Goal: Task Accomplishment & Management: Use online tool/utility

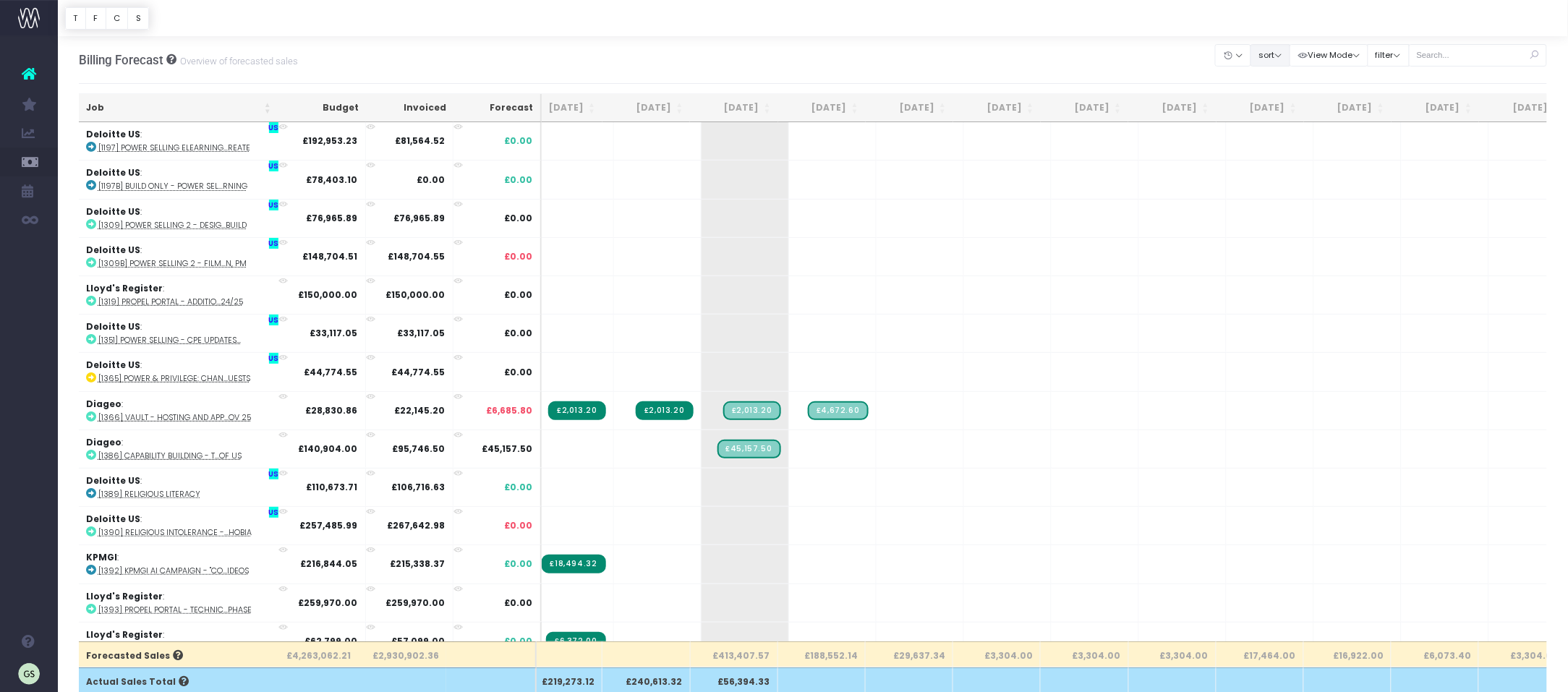
click at [1285, 55] on button "sort" at bounding box center [1270, 56] width 40 height 23
click at [1365, 53] on button "View Mode" at bounding box center [1329, 56] width 79 height 23
click at [1410, 55] on button "filter" at bounding box center [1389, 56] width 42 height 23
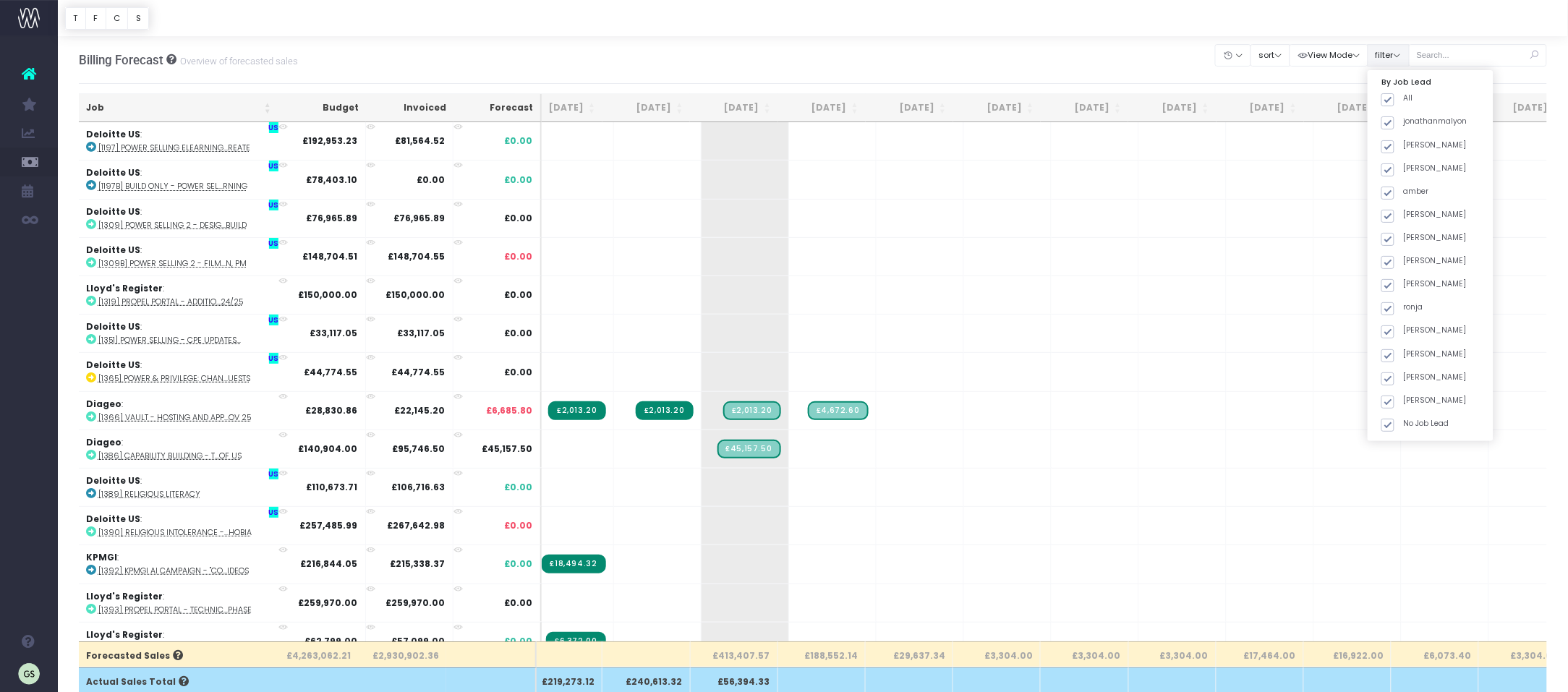
click at [1410, 55] on button "filter" at bounding box center [1389, 56] width 42 height 23
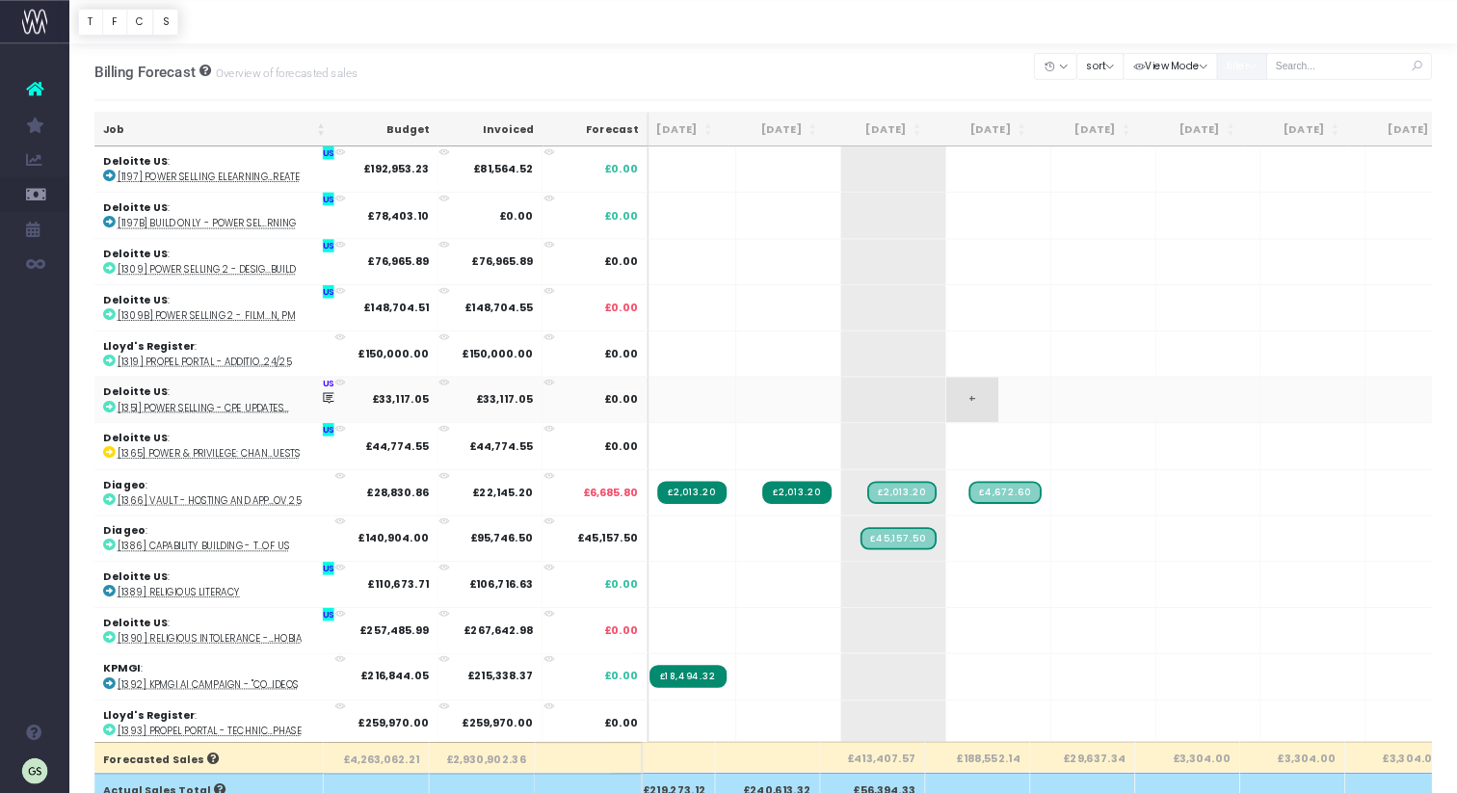
scroll to position [0, 38]
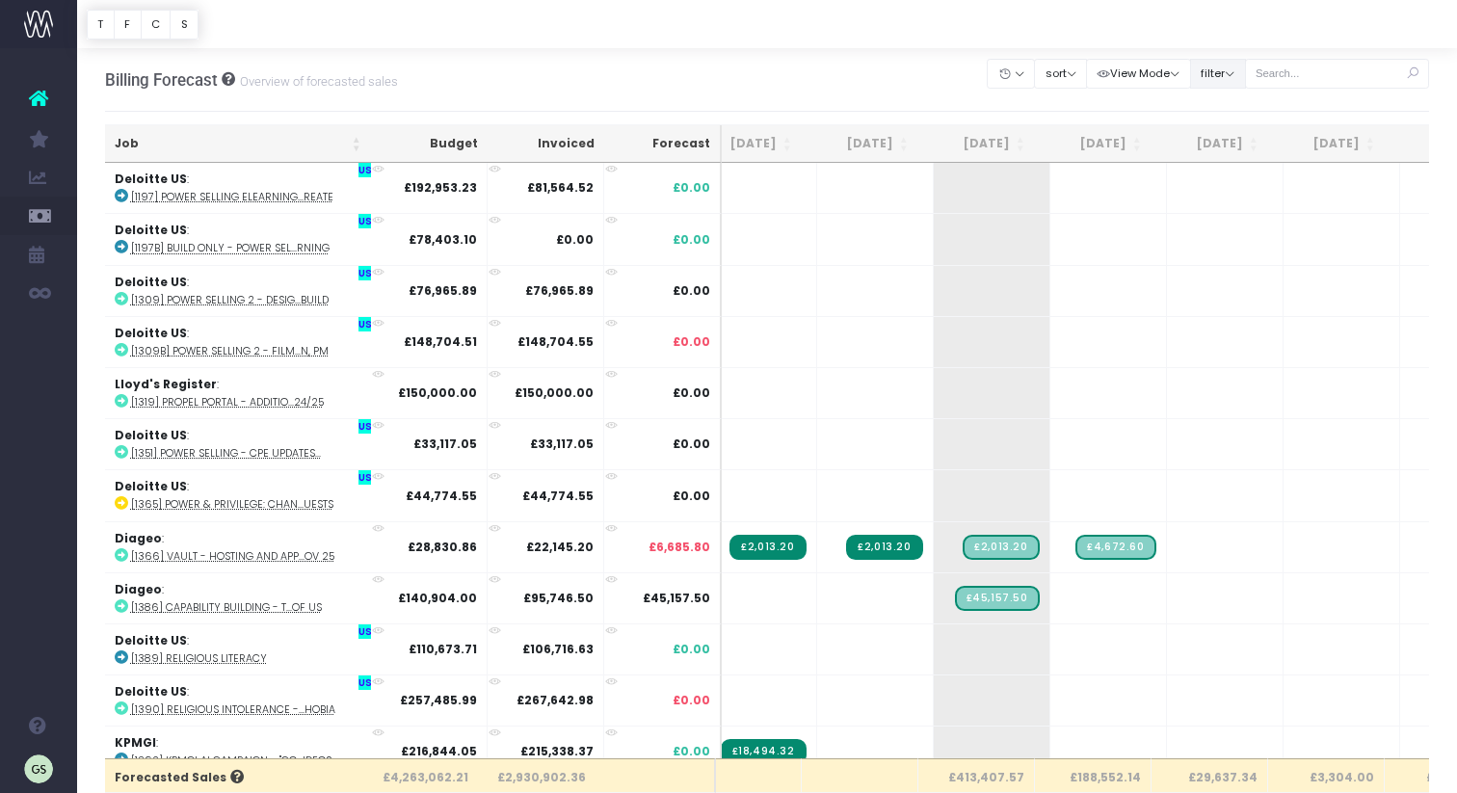
click at [1246, 77] on button "filter" at bounding box center [1218, 74] width 56 height 30
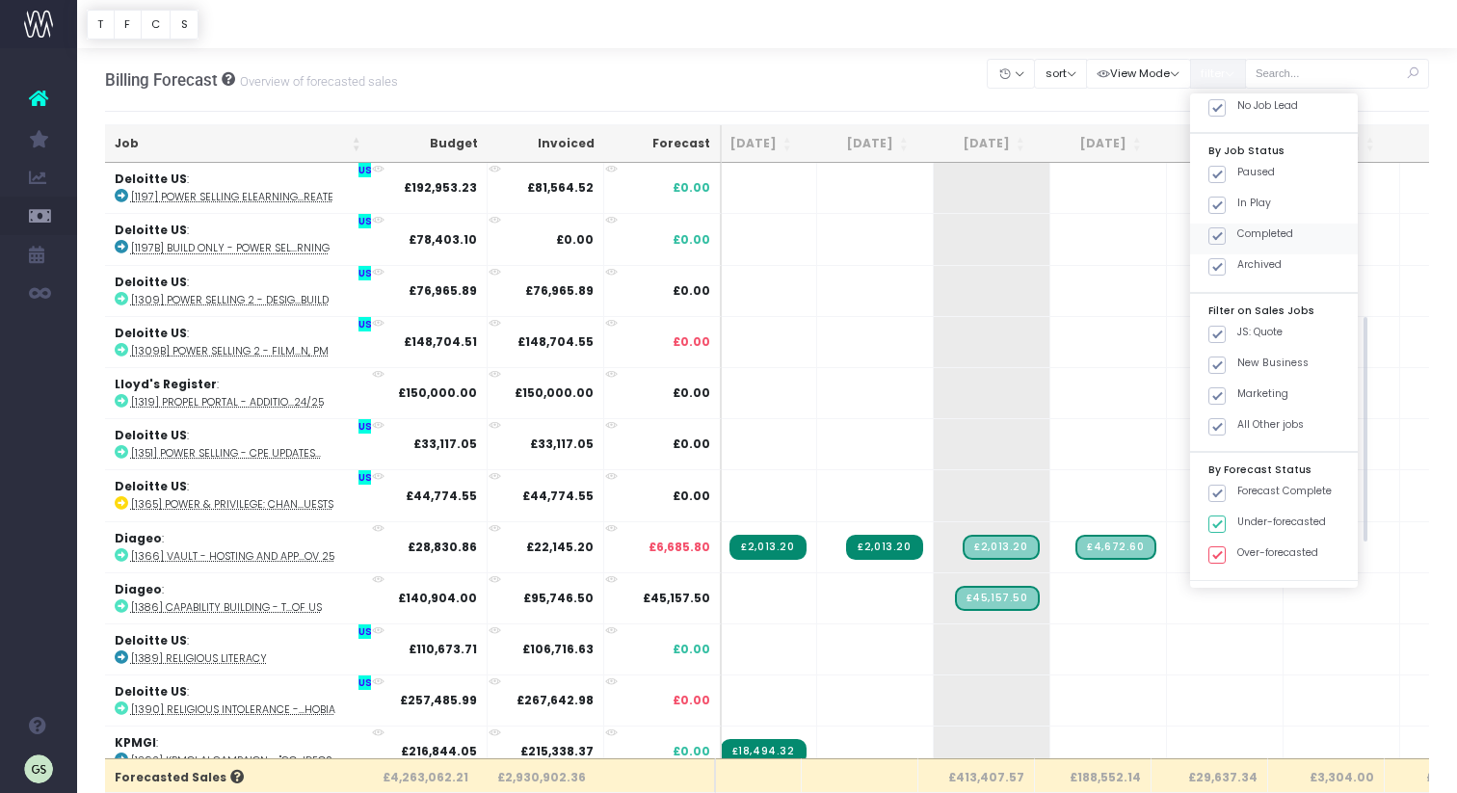
scroll to position [458, 0]
click at [1225, 336] on span at bounding box center [1216, 335] width 17 height 17
click at [1242, 336] on input "JS: Quote" at bounding box center [1243, 332] width 13 height 13
checkbox input "false"
click at [1225, 363] on span at bounding box center [1216, 365] width 17 height 17
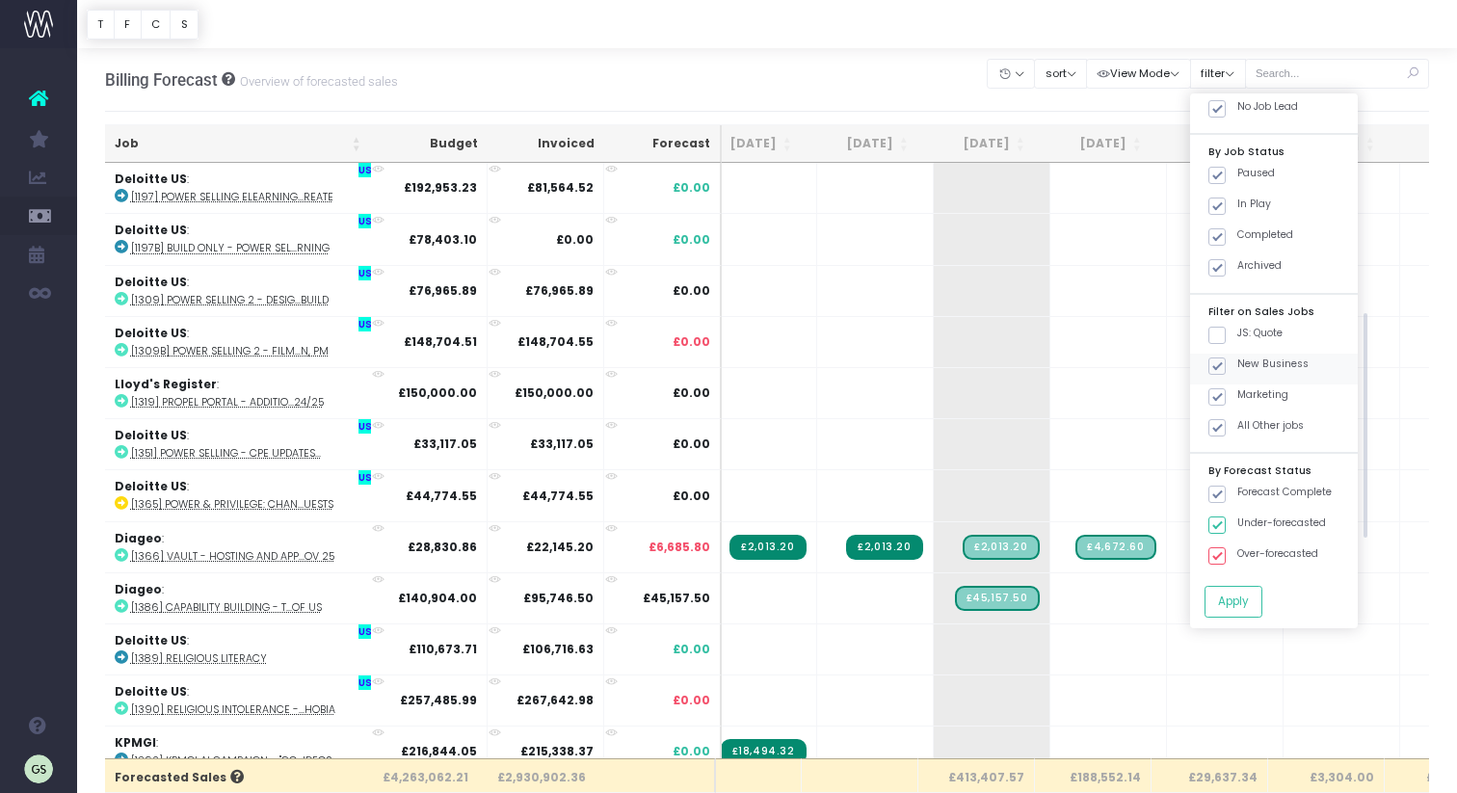
click at [1243, 363] on input "New Business" at bounding box center [1243, 362] width 13 height 13
checkbox input "false"
click at [1225, 396] on span at bounding box center [1216, 396] width 17 height 17
click at [1244, 396] on input "Marketing" at bounding box center [1243, 393] width 13 height 13
checkbox input "false"
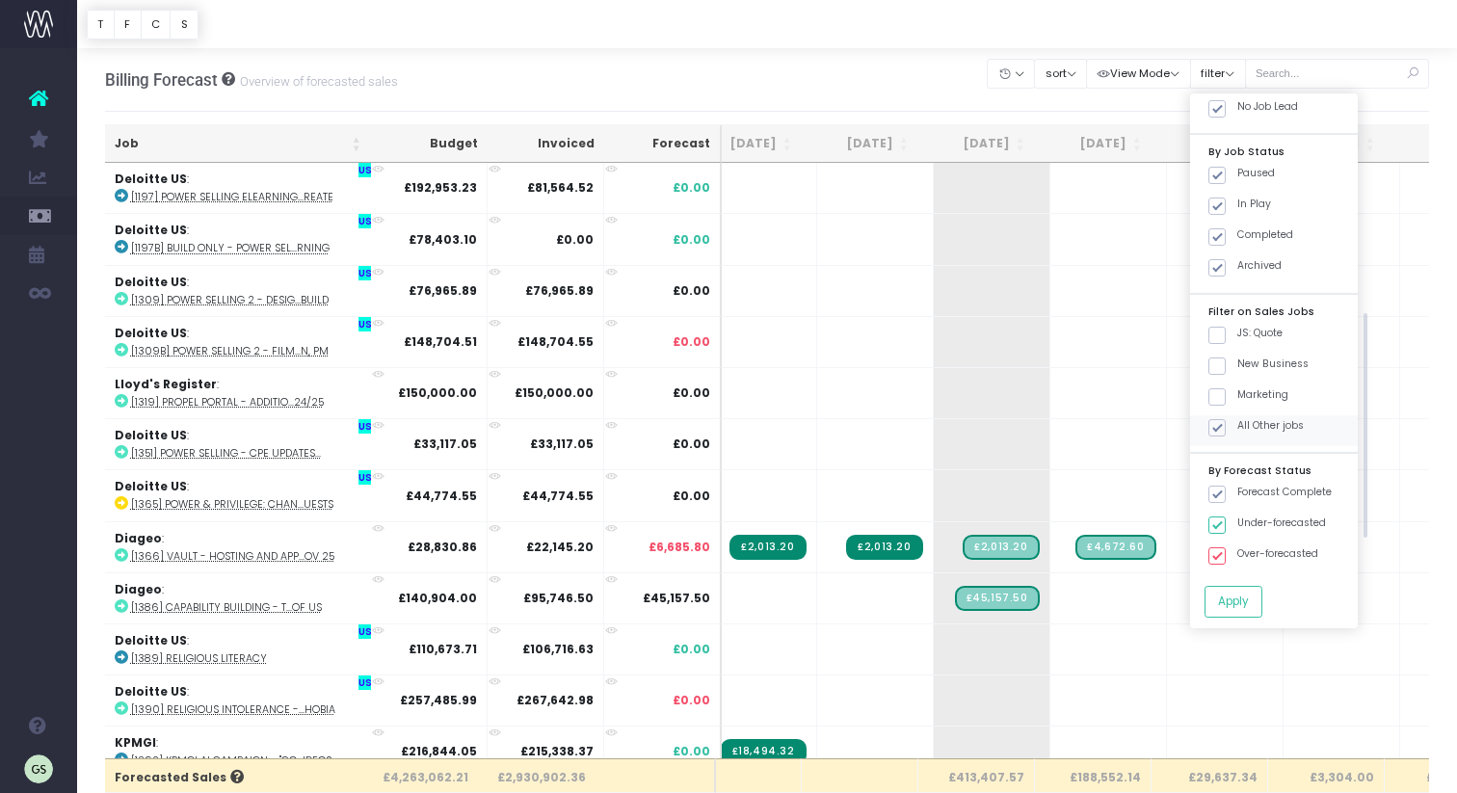
click at [1225, 428] on span at bounding box center [1216, 427] width 17 height 17
click at [1240, 428] on input "All Other jobs" at bounding box center [1243, 424] width 13 height 13
click at [1225, 426] on span at bounding box center [1216, 427] width 17 height 17
click at [1244, 426] on input "All Other jobs" at bounding box center [1243, 424] width 13 height 13
checkbox input "true"
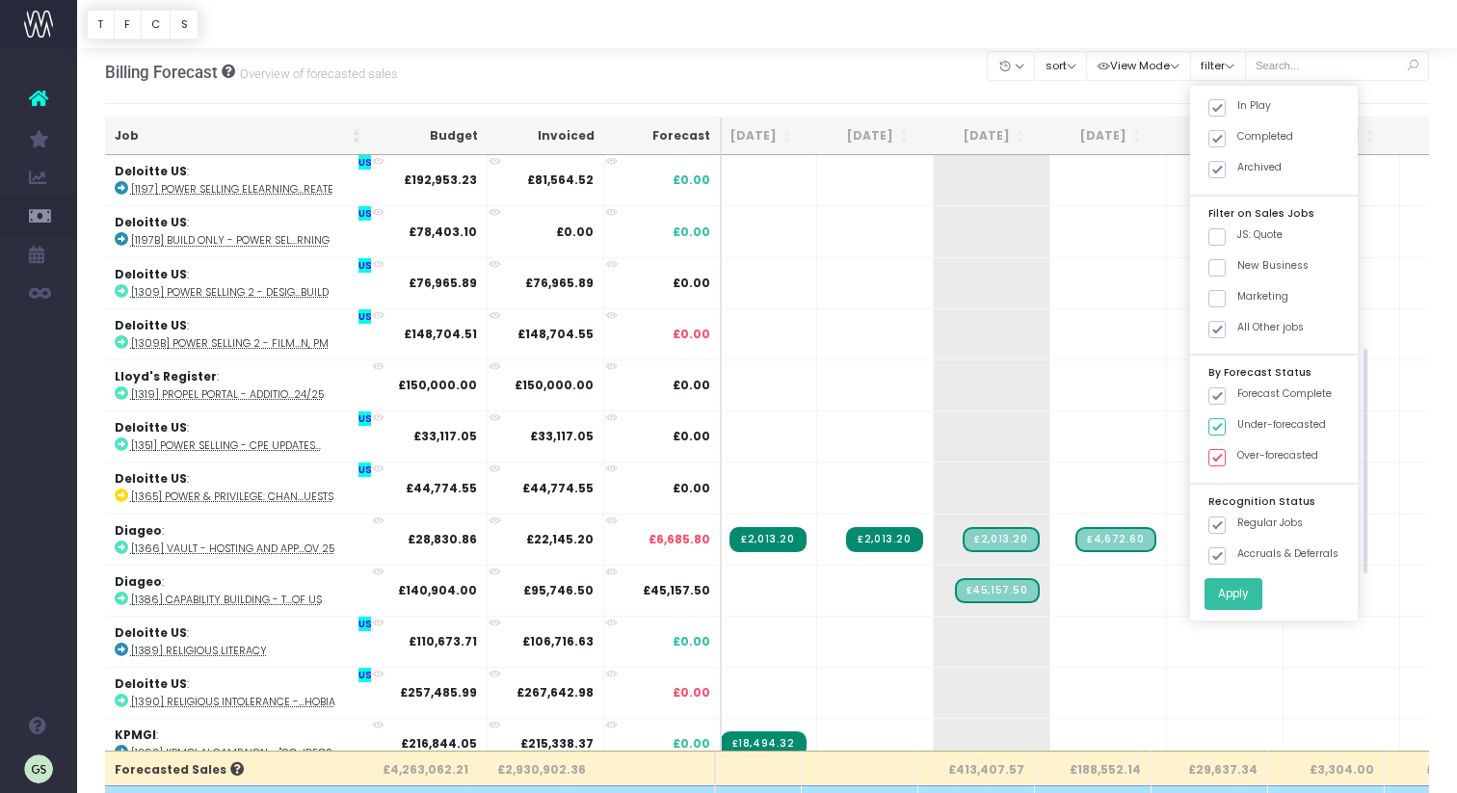
scroll to position [10, 0]
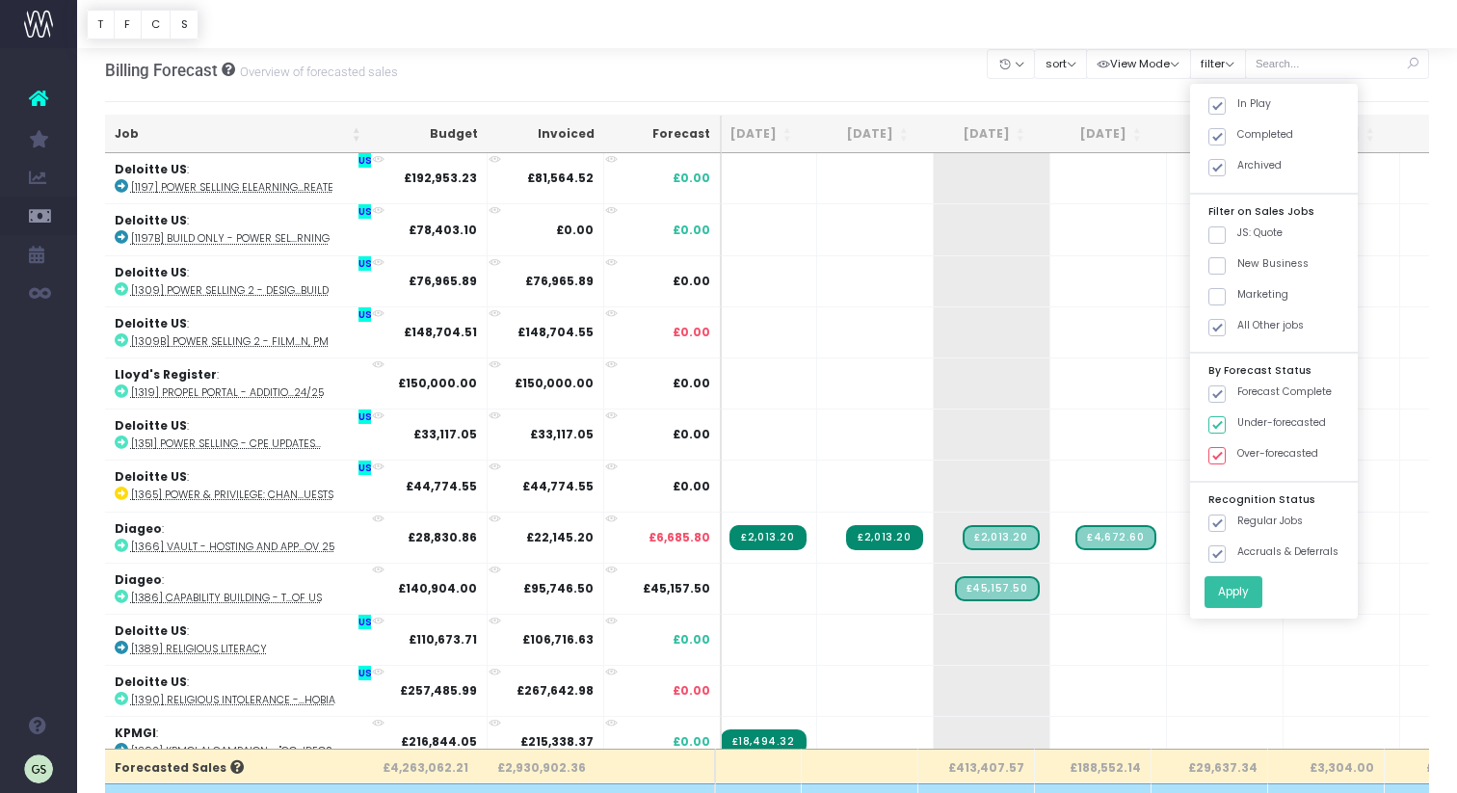
click at [1261, 593] on button "Apply" at bounding box center [1233, 592] width 58 height 32
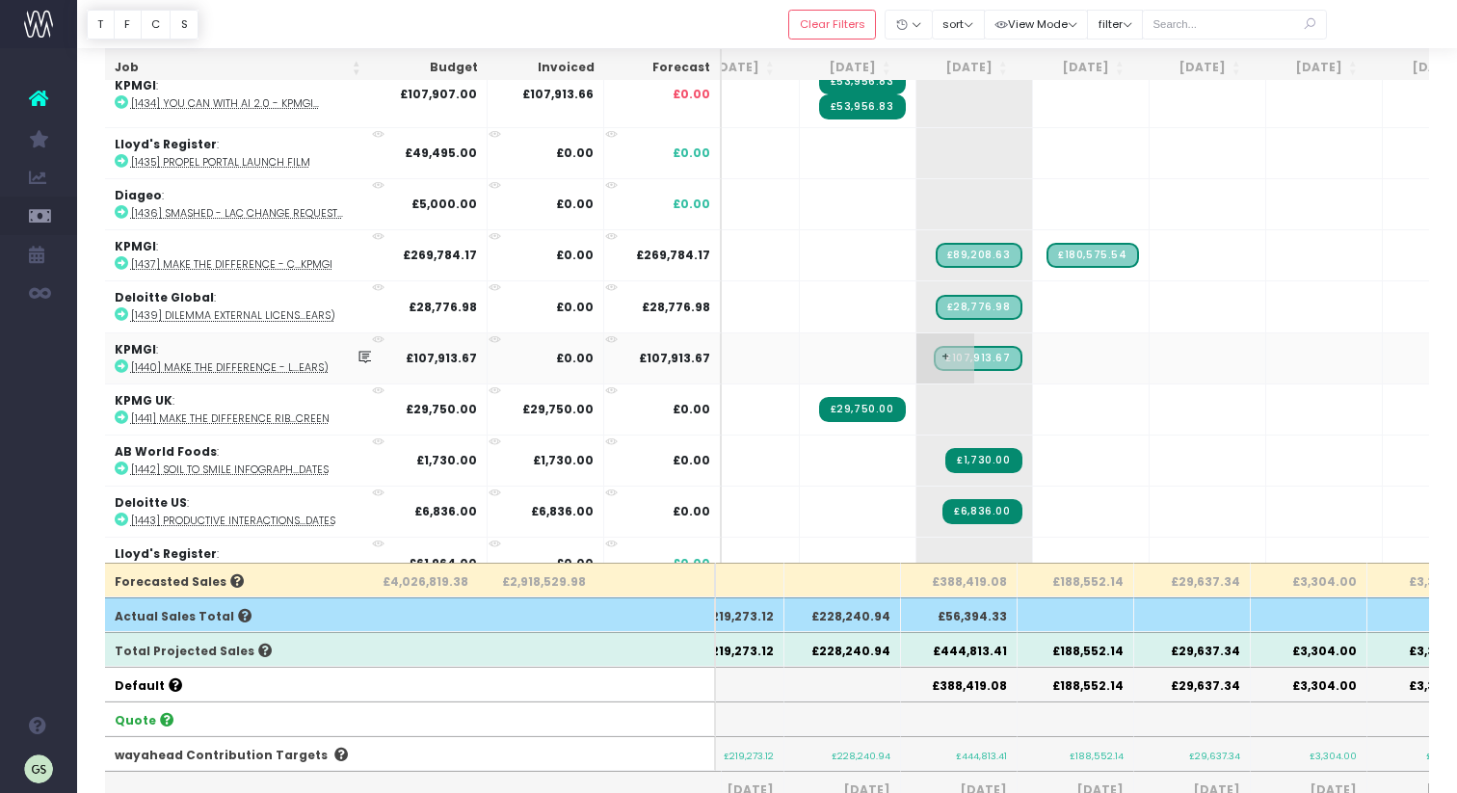
scroll to position [0, 0]
click at [357, 355] on icon at bounding box center [365, 357] width 16 height 16
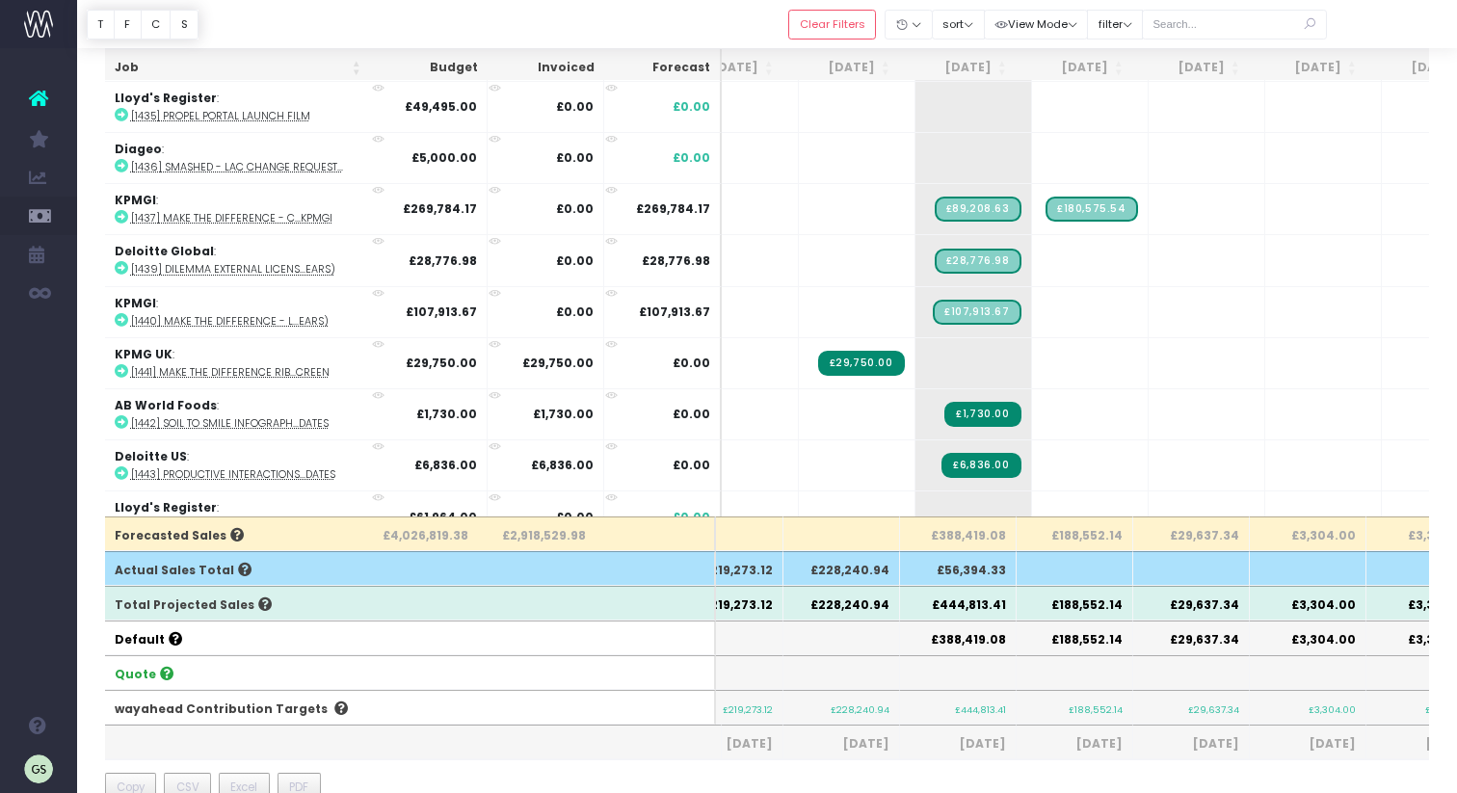
scroll to position [249, 0]
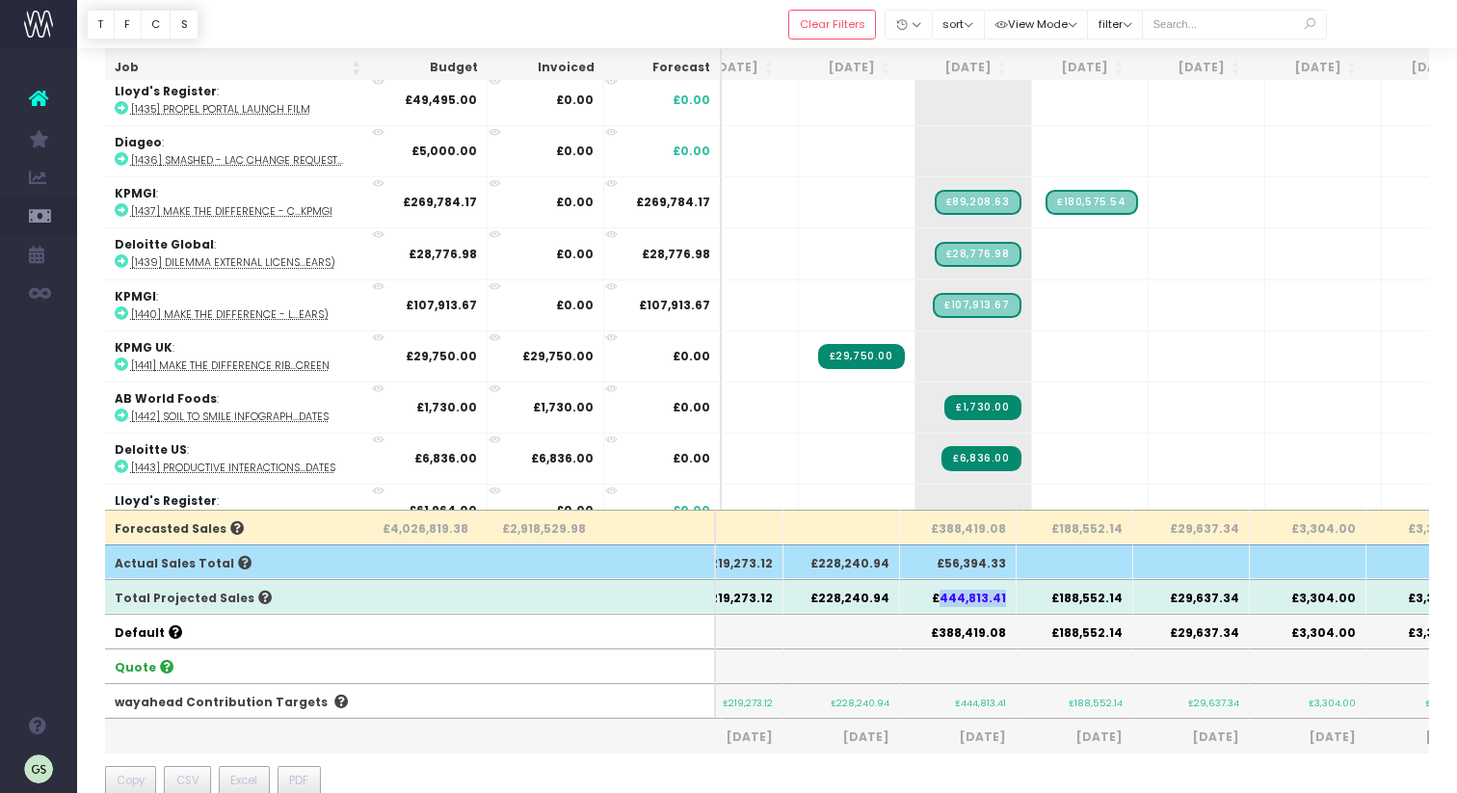
drag, startPoint x: 1005, startPoint y: 599, endPoint x: 950, endPoint y: 607, distance: 55.5
click at [944, 595] on th "£444,813.41" at bounding box center [958, 596] width 117 height 35
copy th "444,813.41"
click at [1079, 528] on th "£188,552.14" at bounding box center [1074, 527] width 117 height 35
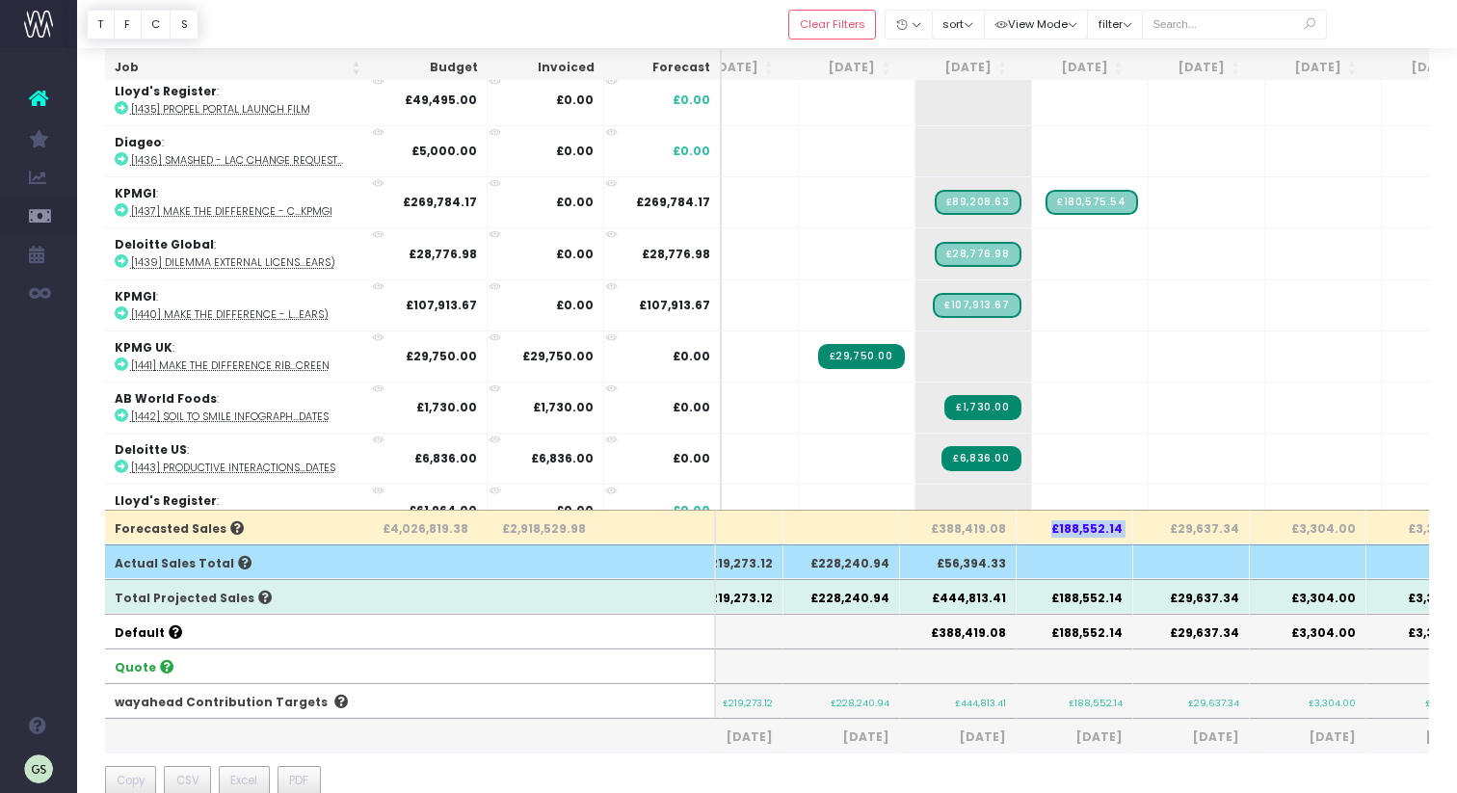
click at [1079, 528] on th "£188,552.14" at bounding box center [1074, 527] width 117 height 35
click at [1076, 637] on th "£188,552.14" at bounding box center [1074, 631] width 117 height 35
copy th "£188,552.14"
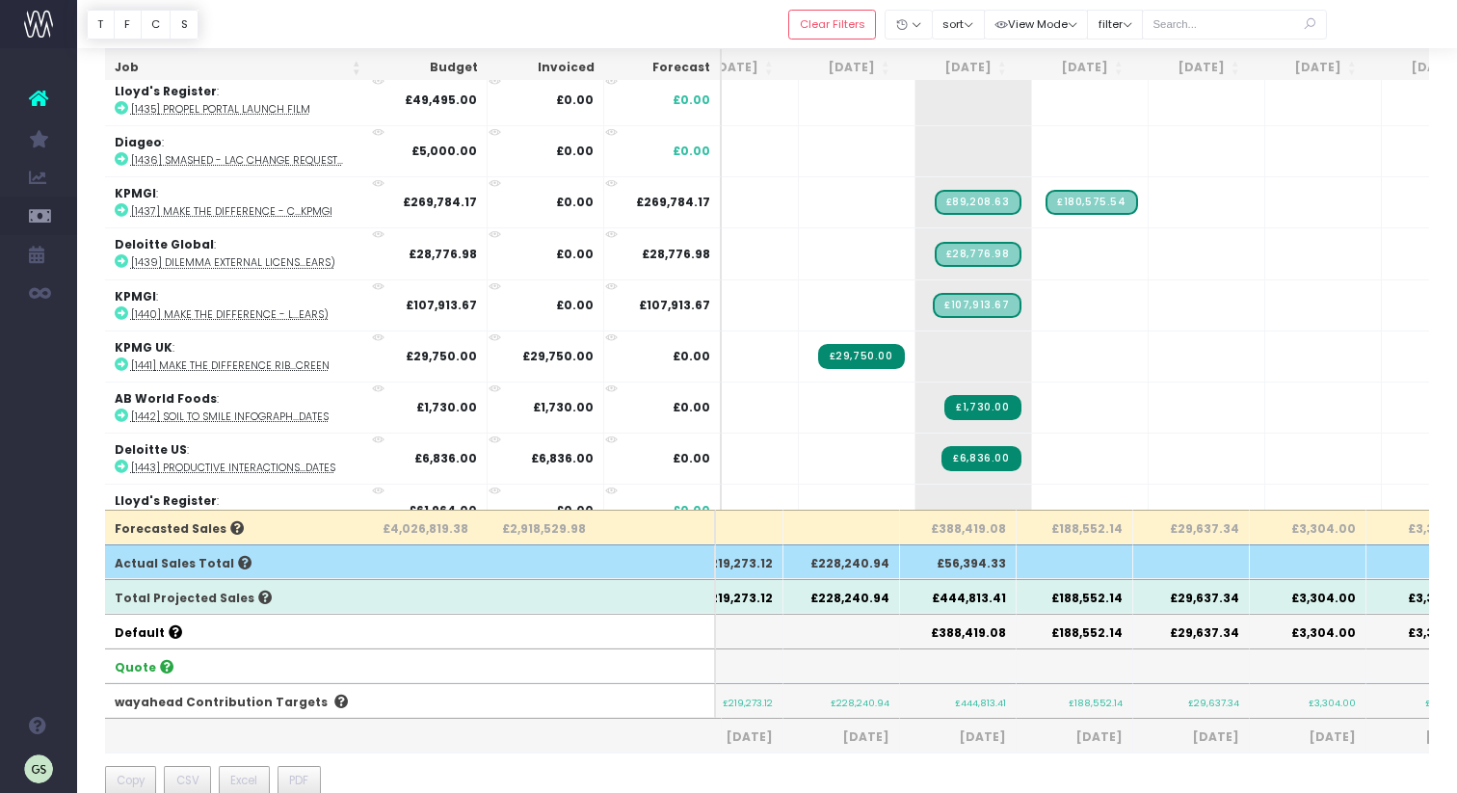
click at [1085, 595] on th "£188,552.14" at bounding box center [1074, 596] width 117 height 35
copy th "£188,552.14"
click at [1214, 593] on th "£29,637.34" at bounding box center [1191, 596] width 117 height 35
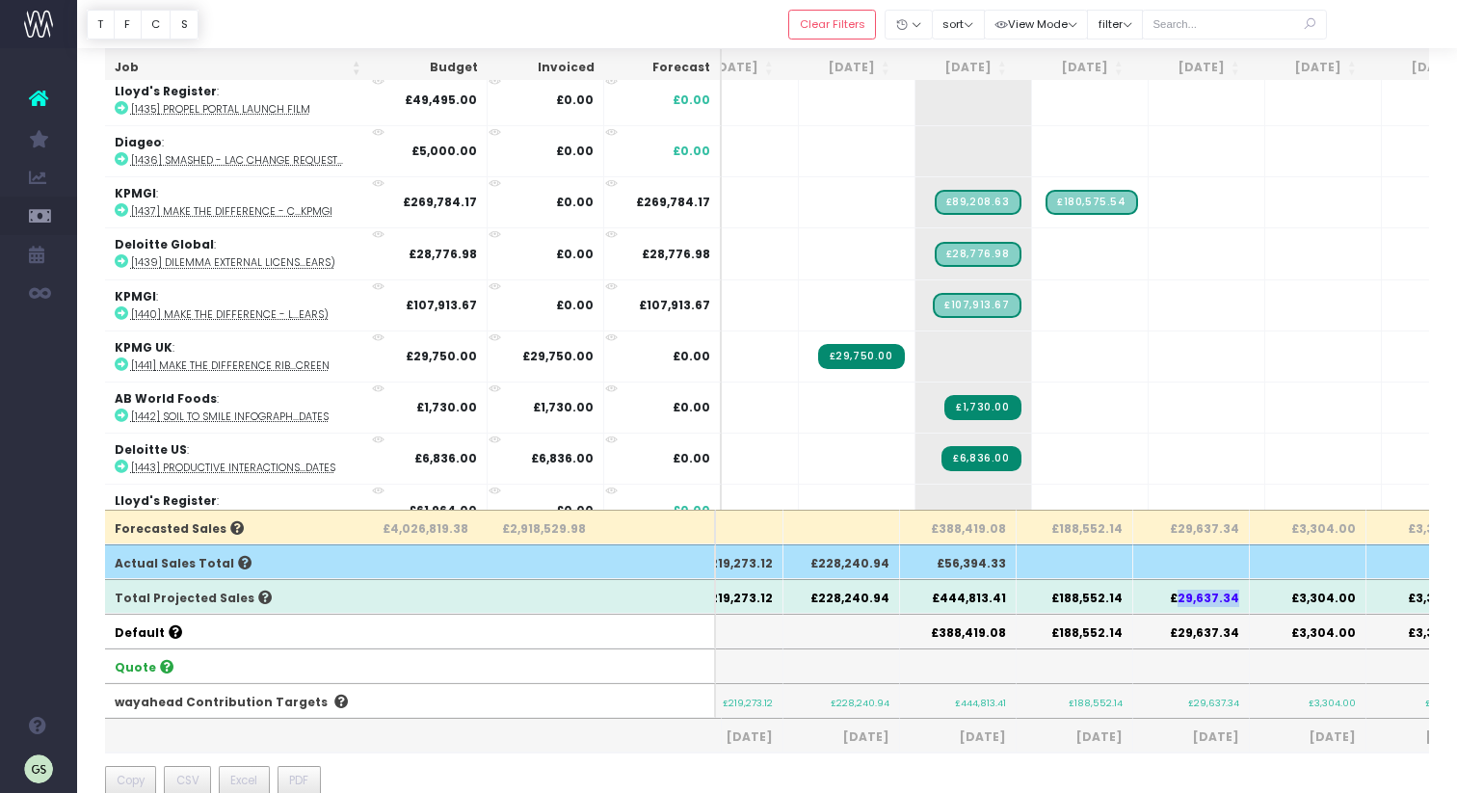
drag, startPoint x: 1241, startPoint y: 592, endPoint x: 1185, endPoint y: 596, distance: 56.0
click at [1185, 596] on th "£29,637.34" at bounding box center [1191, 596] width 117 height 35
copy th "29,637.34"
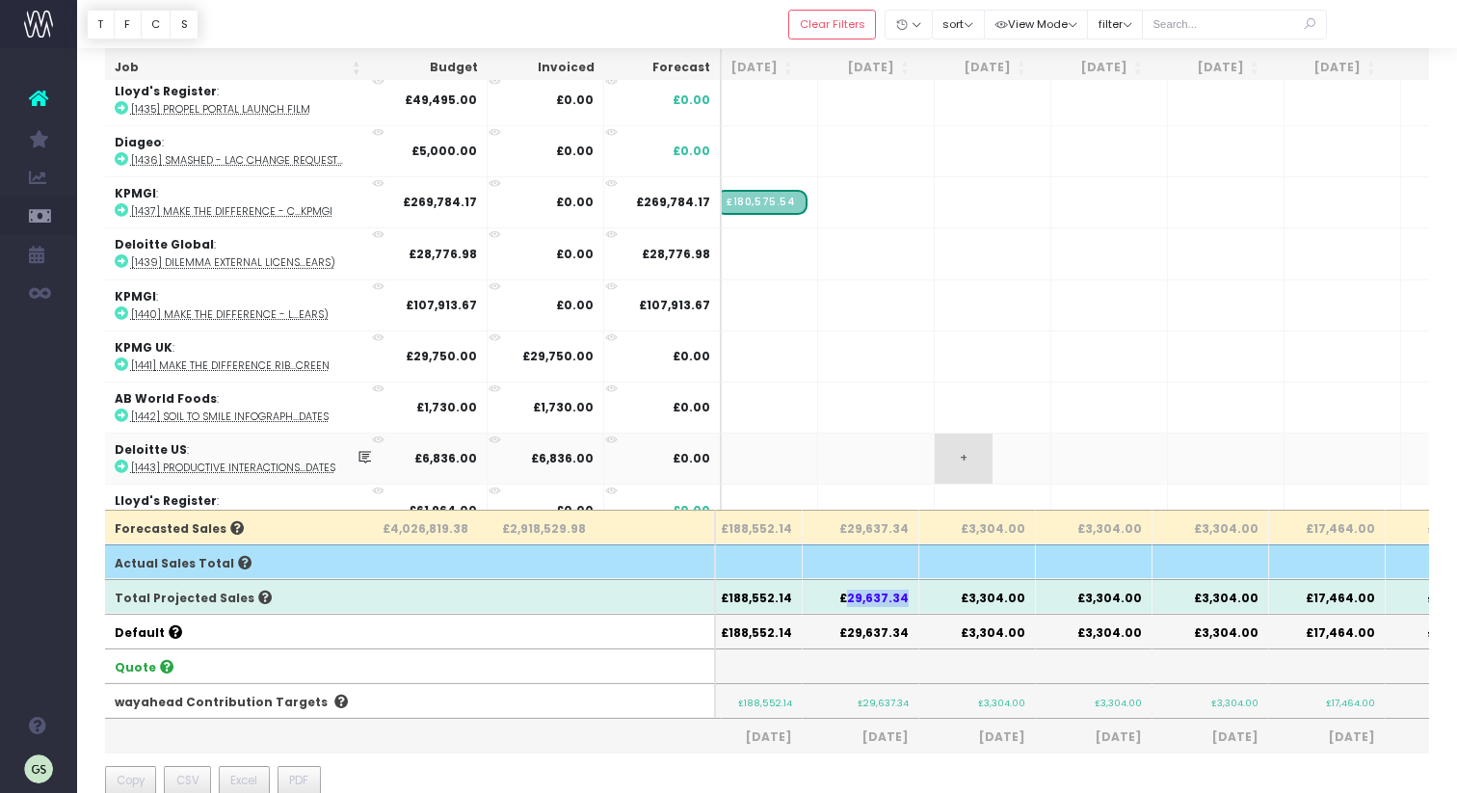
scroll to position [0, 445]
click at [875, 595] on th "£3,304.00" at bounding box center [859, 596] width 117 height 35
copy th "3,304.00"
drag, startPoint x: 1021, startPoint y: 598, endPoint x: 982, endPoint y: 599, distance: 39.5
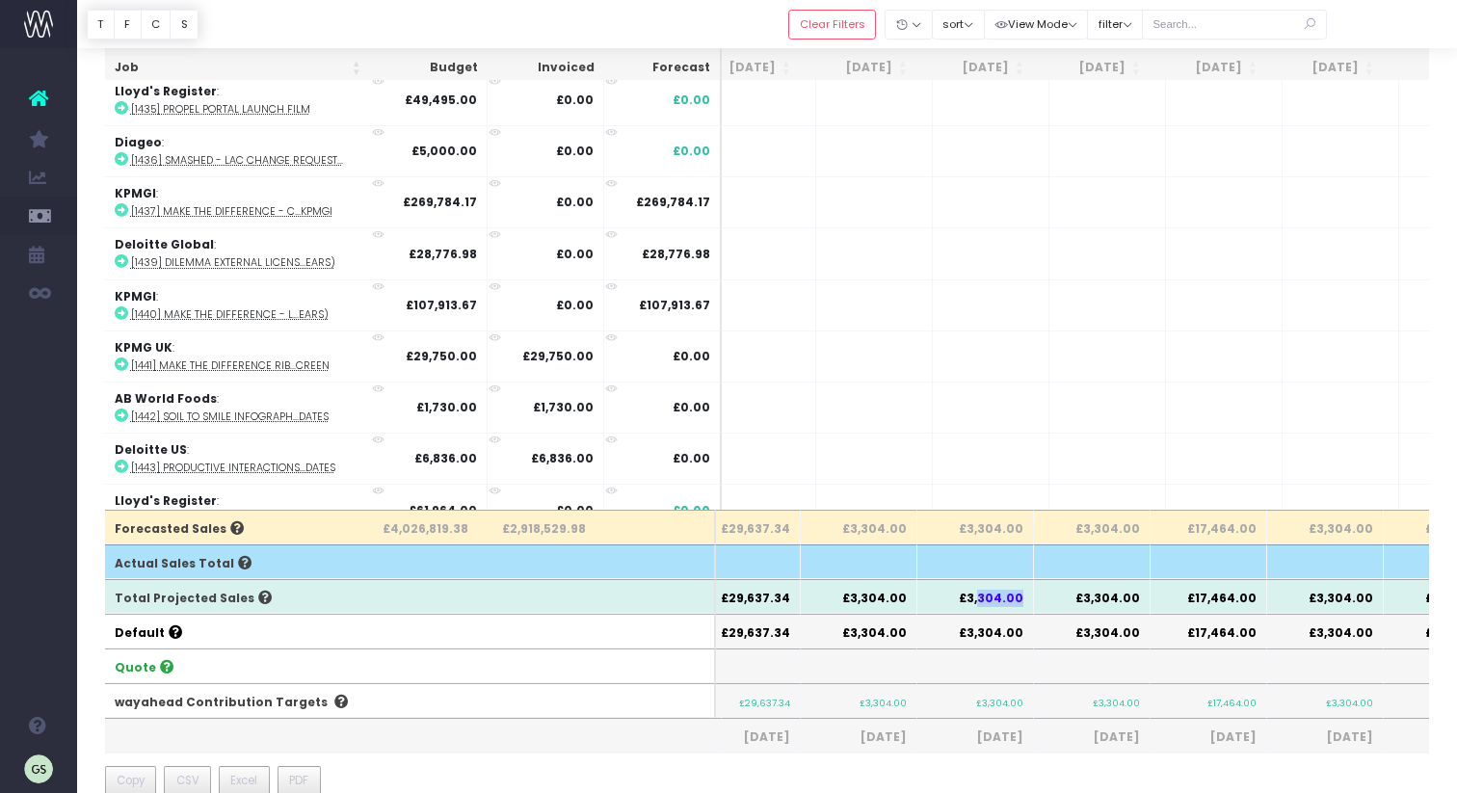
click at [982, 599] on th "£3,304.00" at bounding box center [975, 596] width 117 height 35
click at [1238, 595] on th "£17,464.00" at bounding box center [1208, 596] width 117 height 35
copy th "17,464.00"
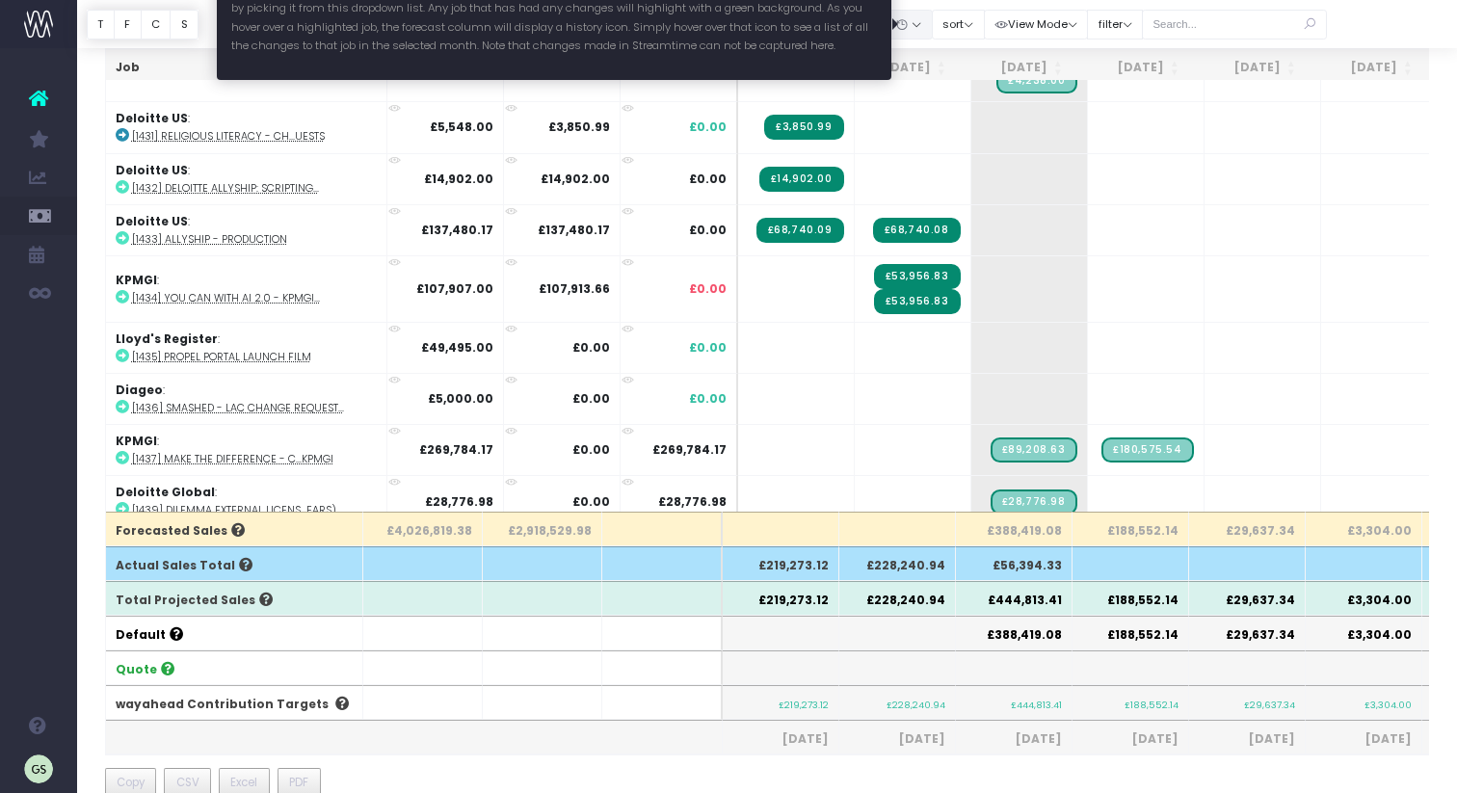
click at [927, 30] on button "button" at bounding box center [908, 25] width 48 height 30
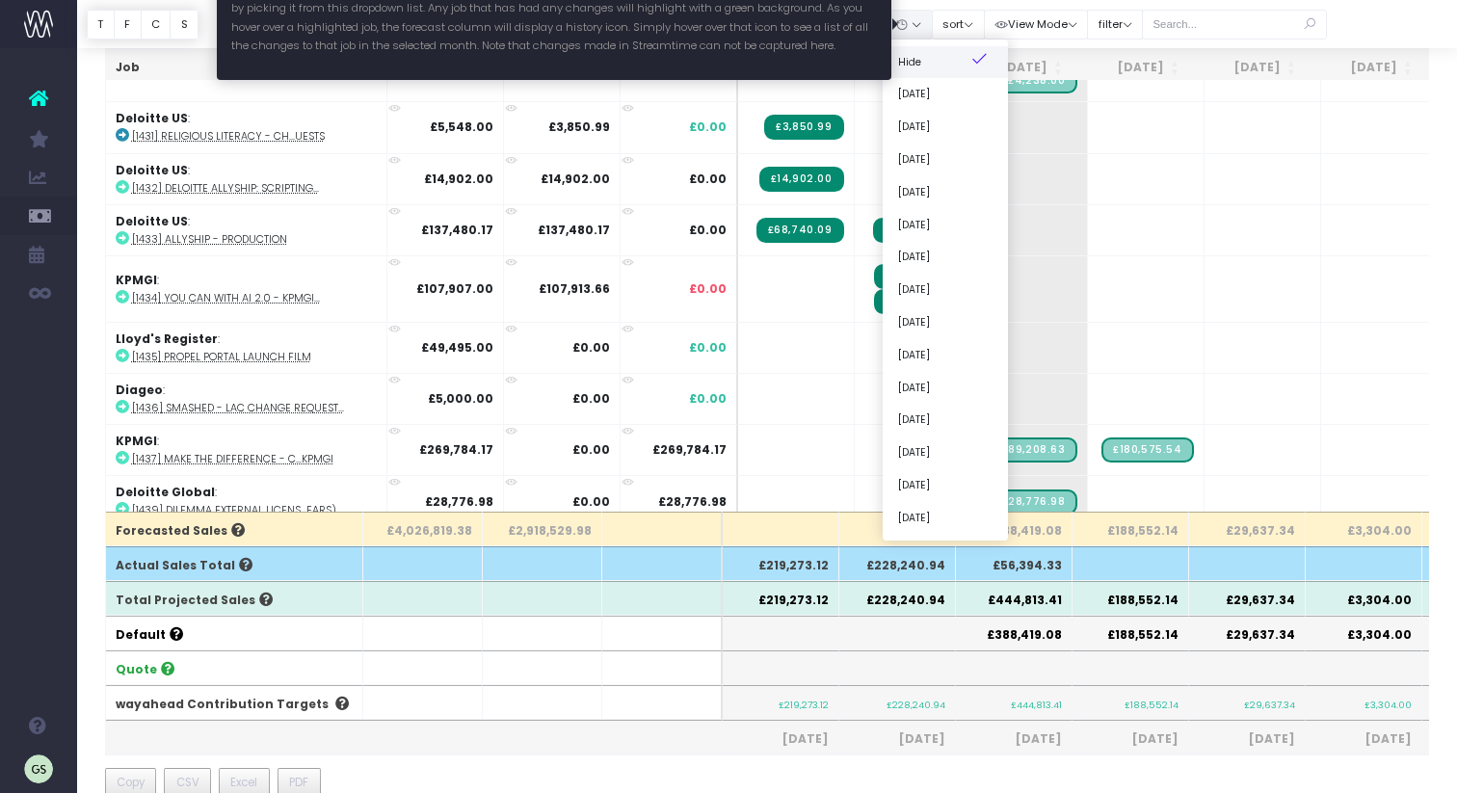
click at [943, 60] on link "Hide" at bounding box center [944, 62] width 125 height 33
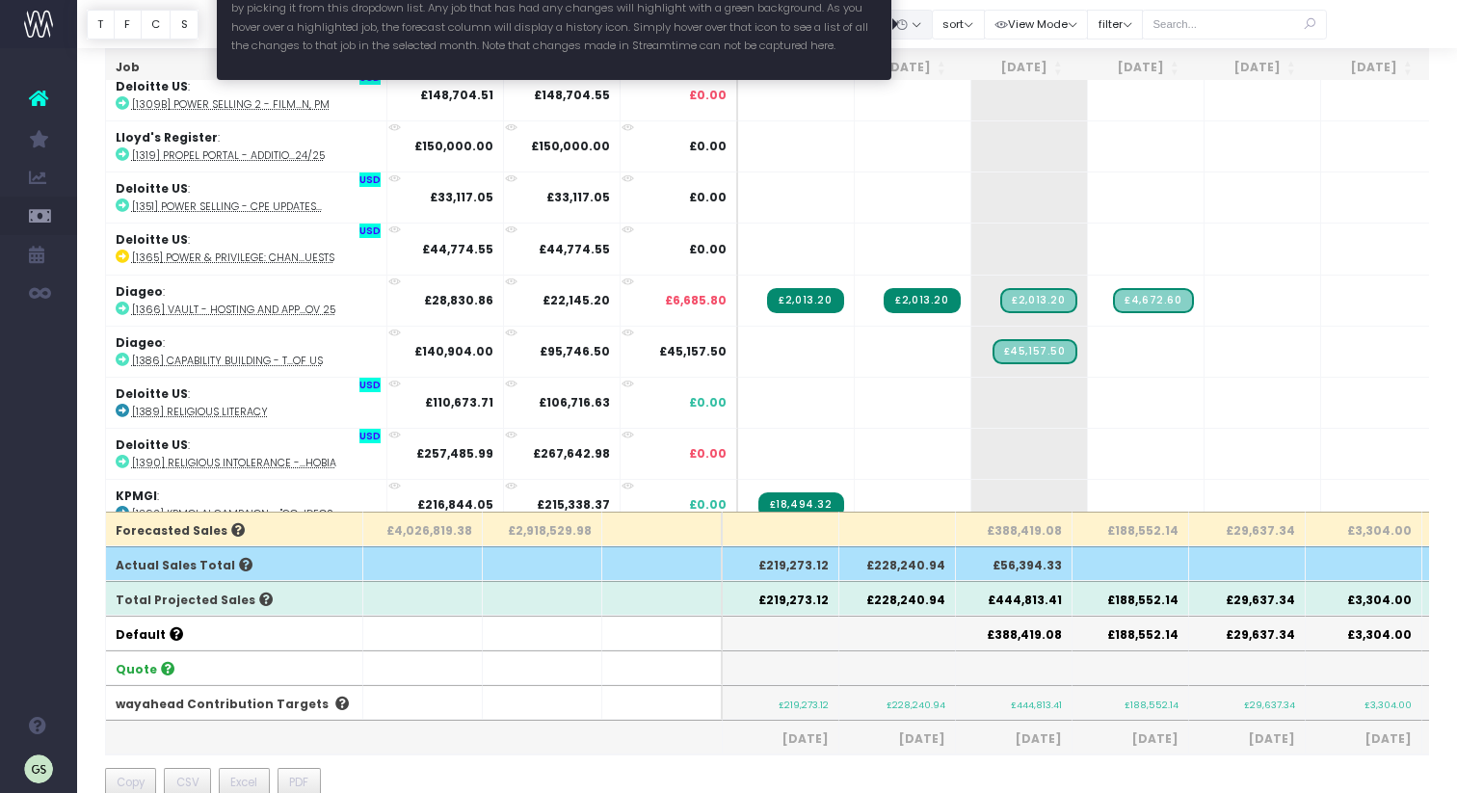
click at [933, 21] on button "button" at bounding box center [908, 25] width 48 height 30
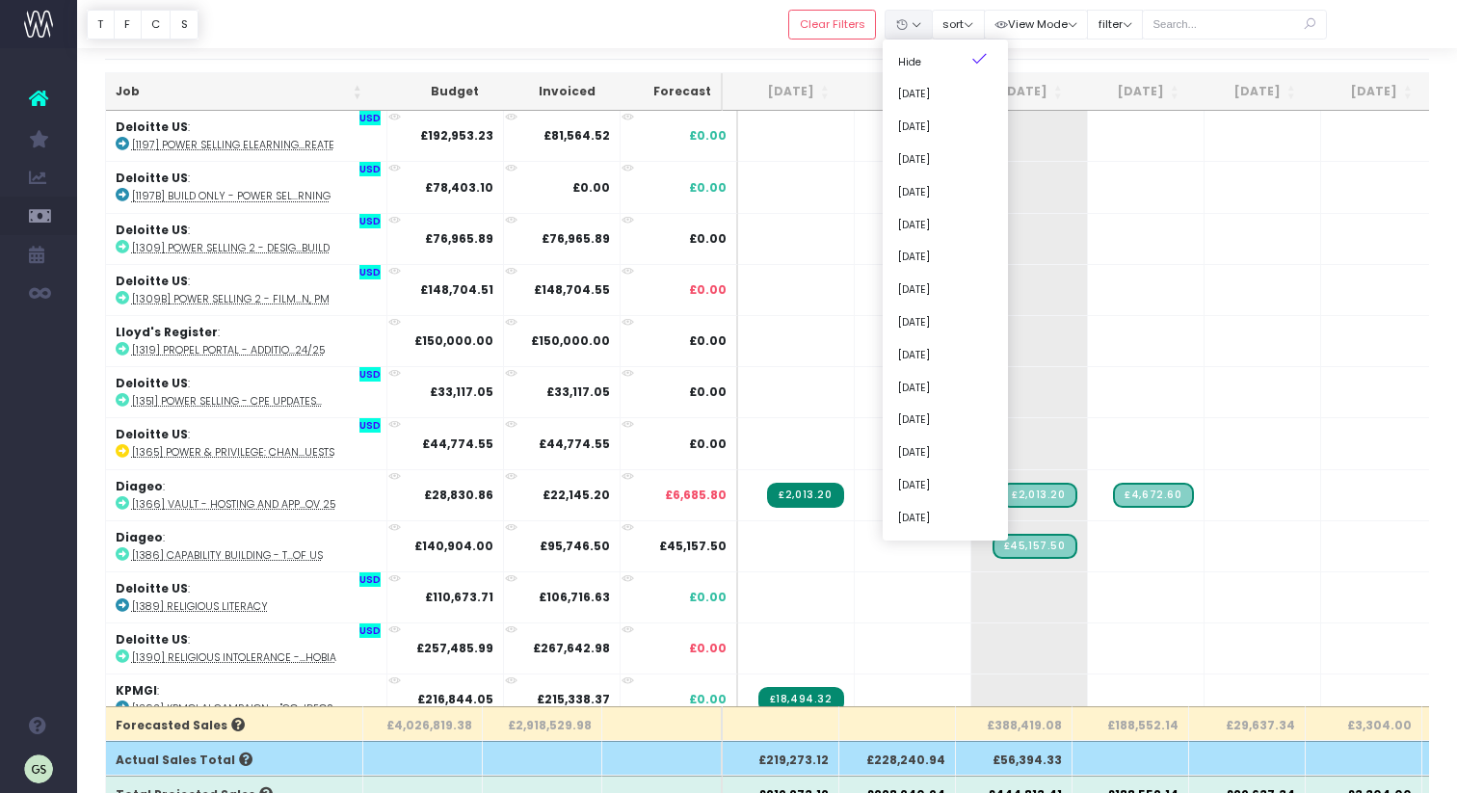
click at [1381, 6] on div at bounding box center [767, 24] width 1380 height 48
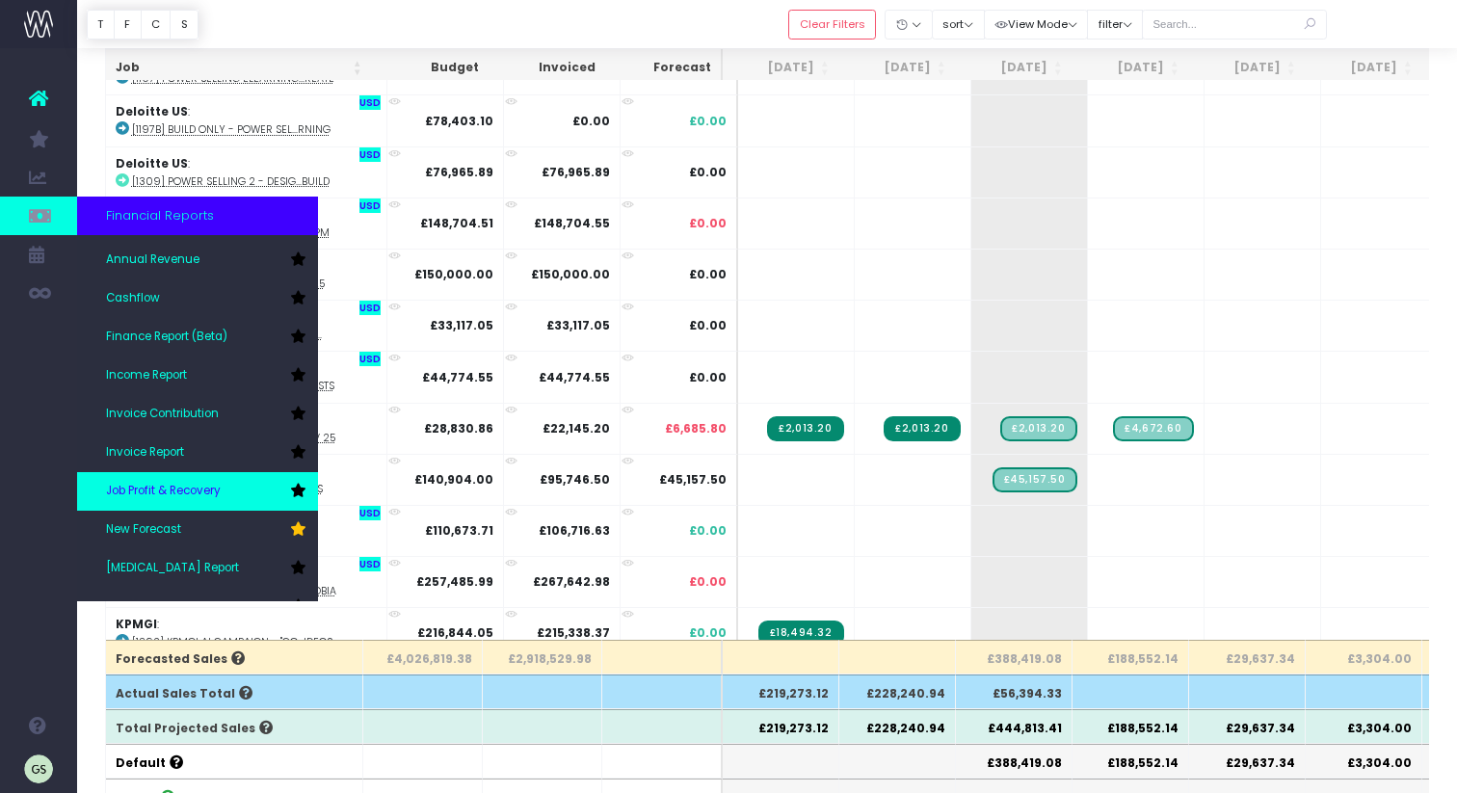
scroll to position [0, 0]
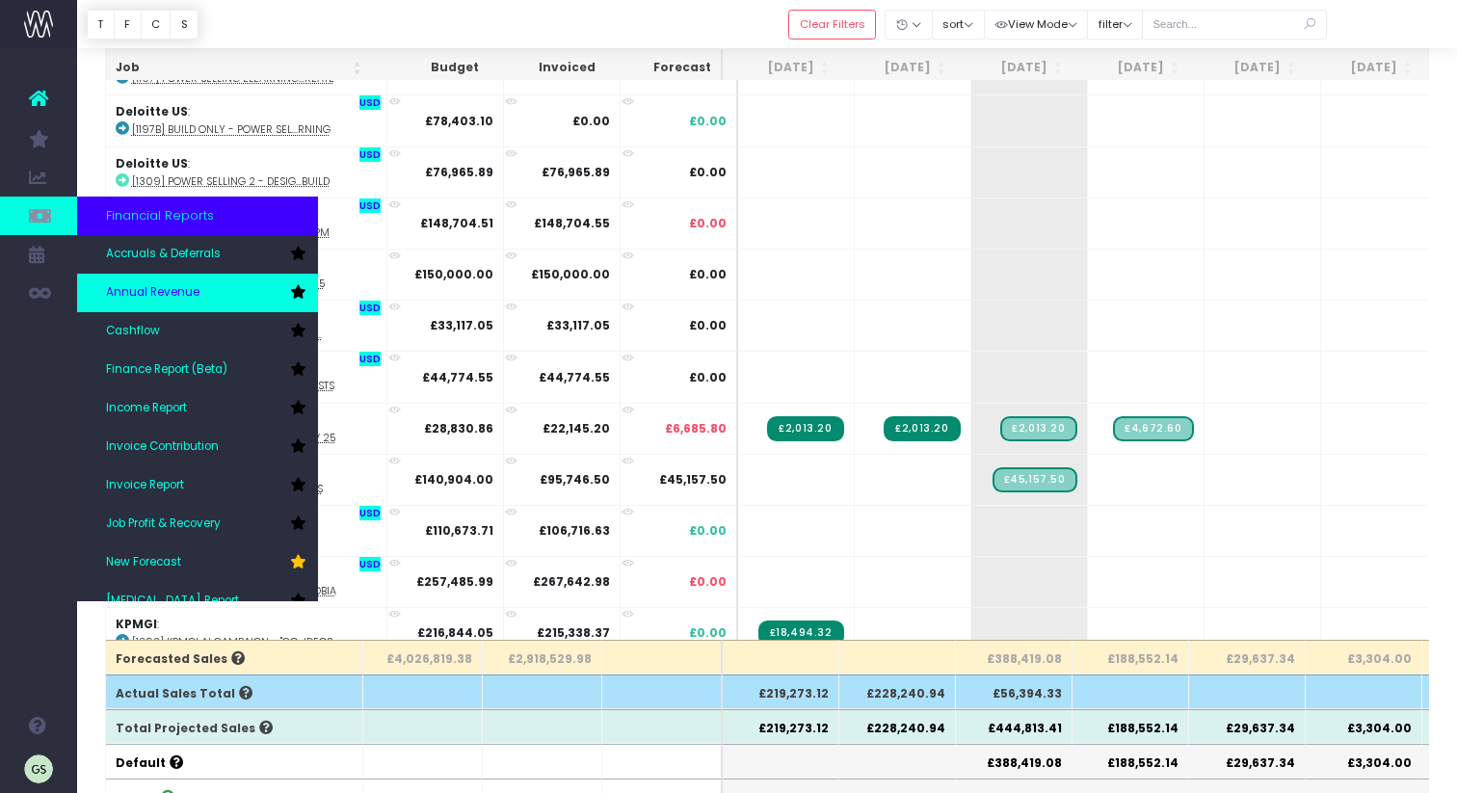
click at [215, 296] on link "Annual Revenue" at bounding box center [197, 293] width 241 height 39
